Goal: Transaction & Acquisition: Purchase product/service

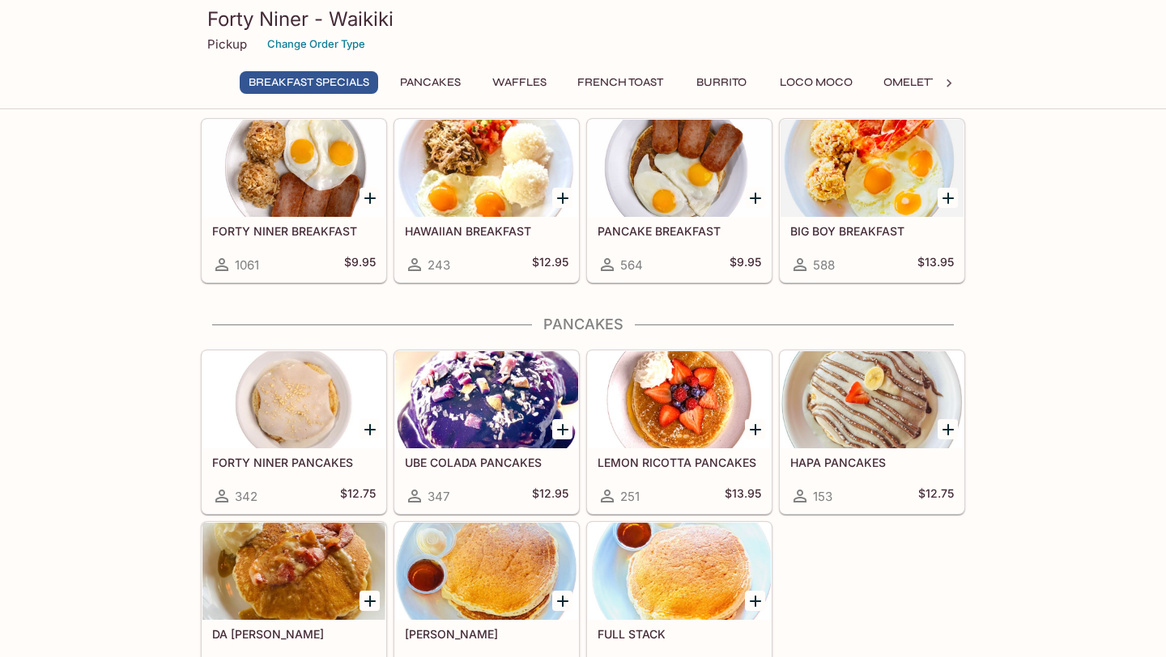
scroll to position [134, 0]
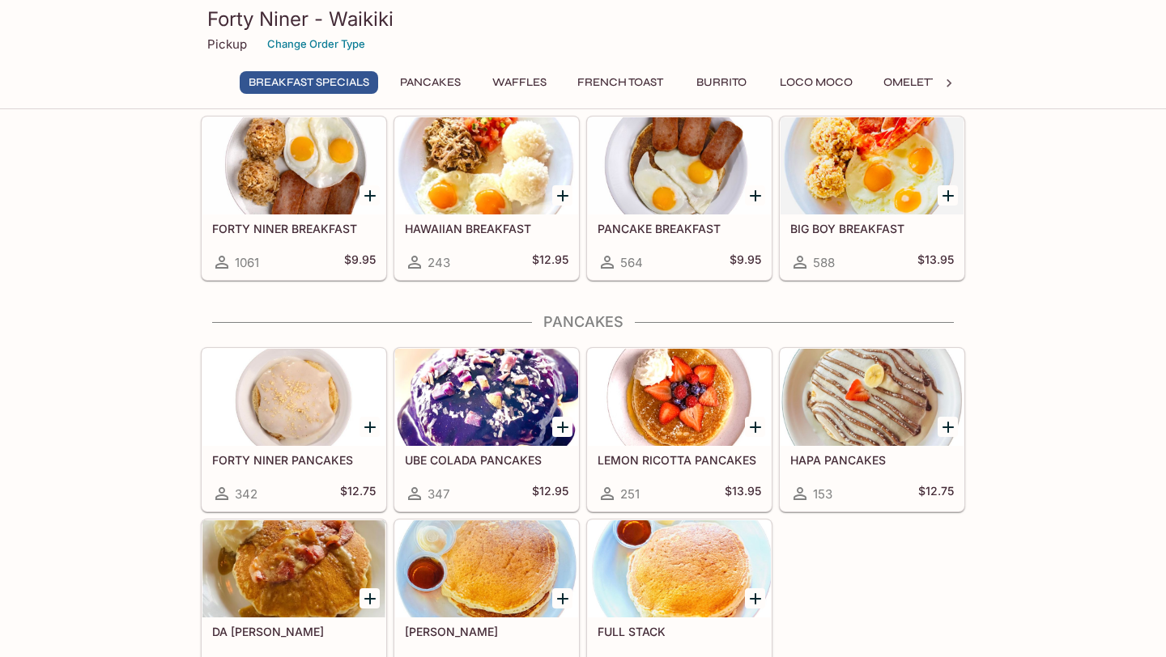
click at [256, 453] on h5 "FORTY NINER PANCAKES" at bounding box center [293, 460] width 163 height 14
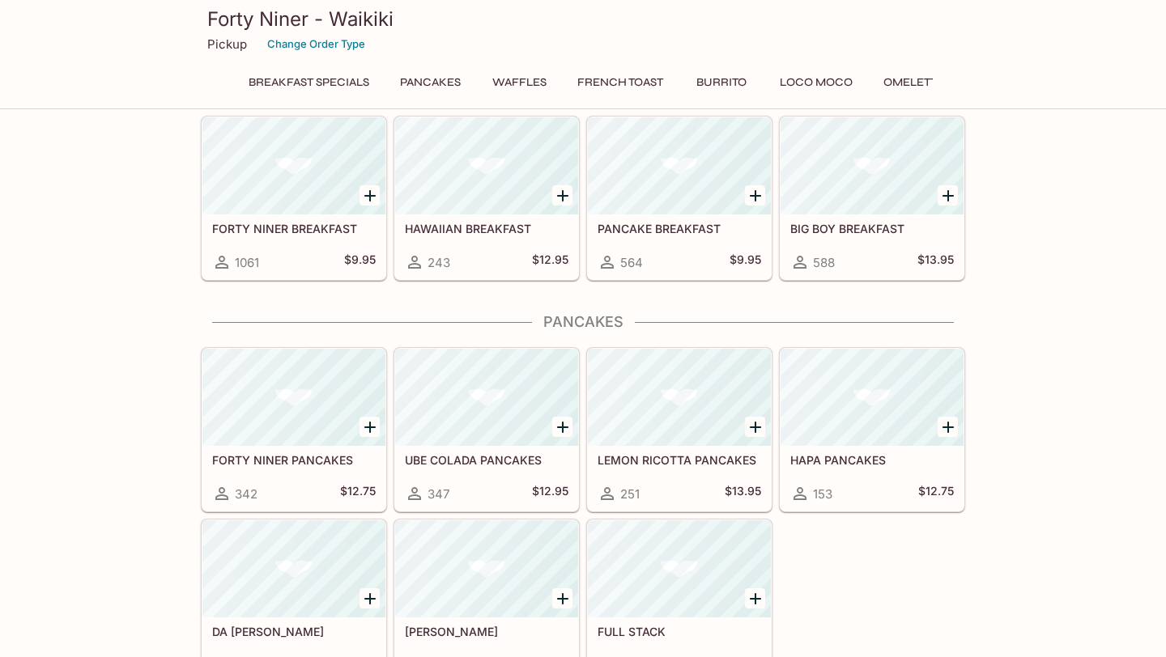
scroll to position [127, 0]
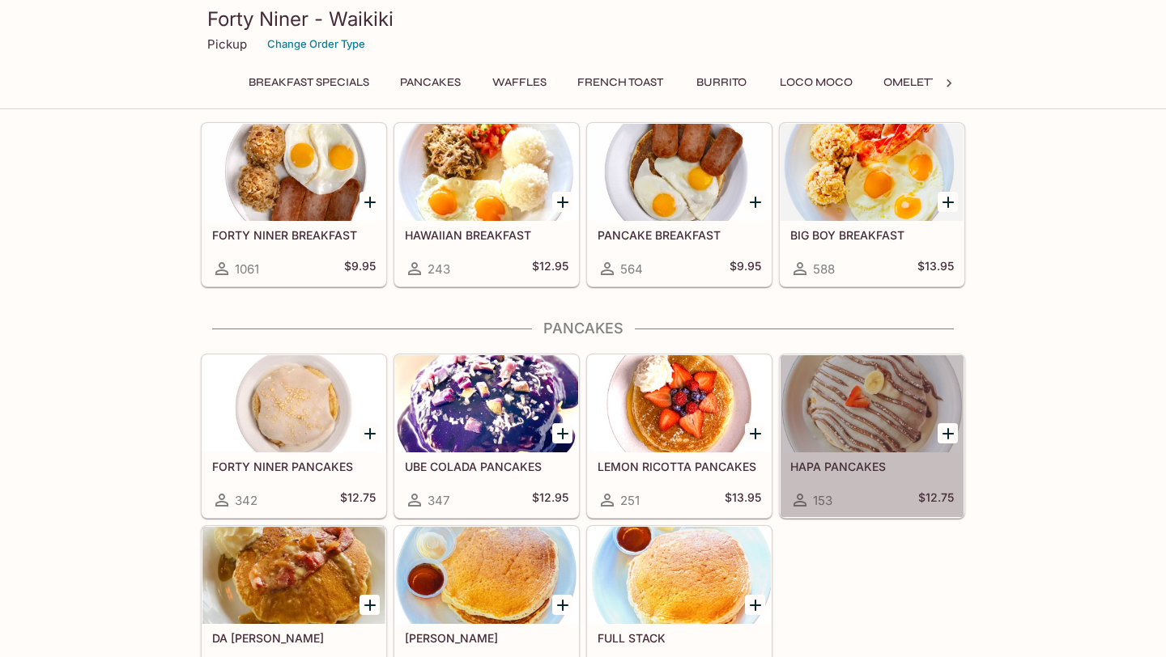
click at [854, 441] on div at bounding box center [871, 403] width 183 height 97
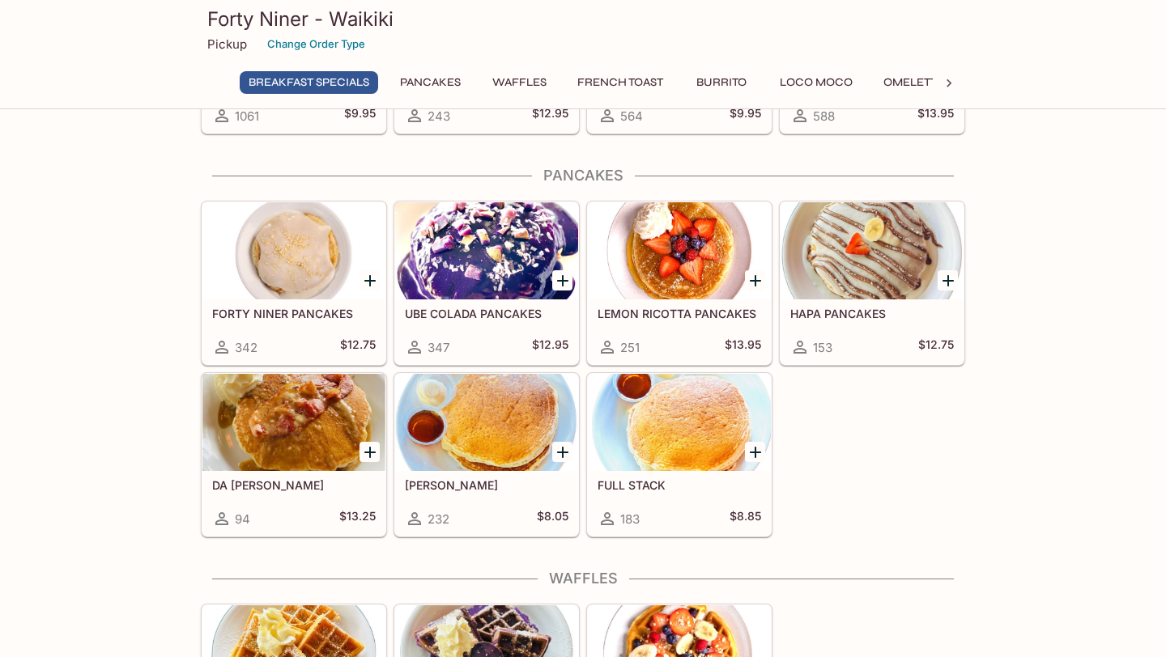
scroll to position [281, 0]
